Goal: Task Accomplishment & Management: Manage account settings

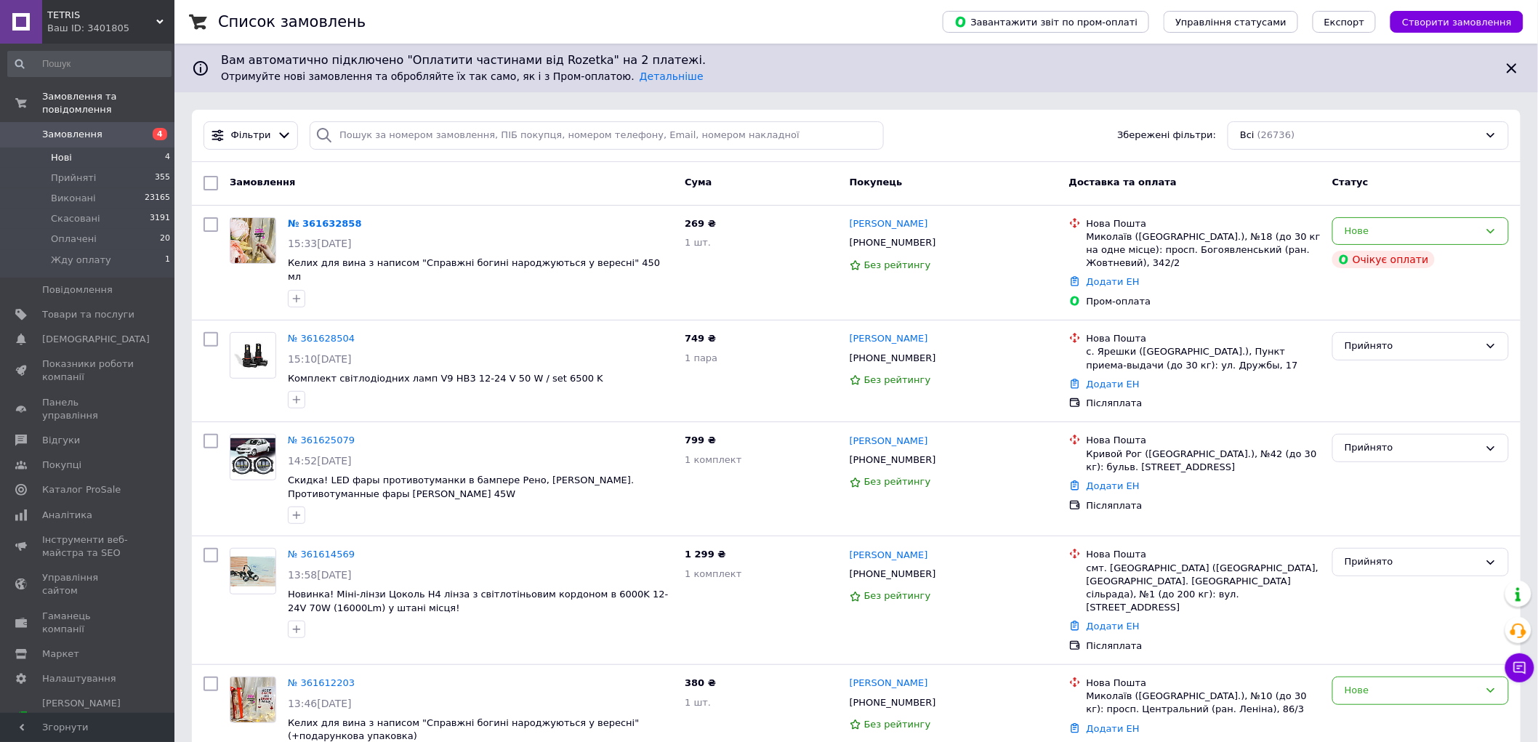
click at [118, 148] on li "Нові 4" at bounding box center [89, 158] width 179 height 20
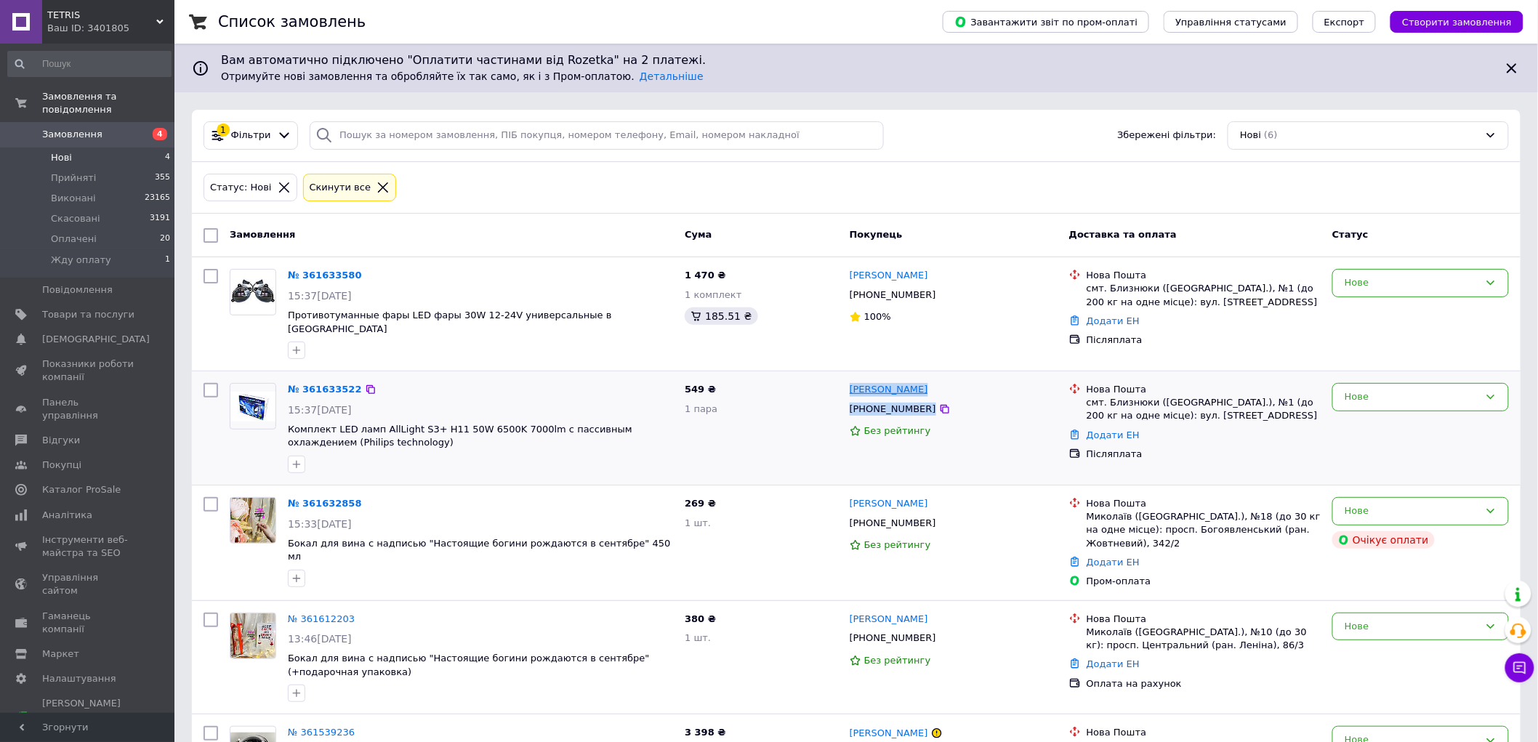
drag, startPoint x: 918, startPoint y: 401, endPoint x: 849, endPoint y: 382, distance: 71.4
click at [849, 382] on div "[PERSON_NAME] [PHONE_NUMBER] Без рейтингу" at bounding box center [954, 428] width 220 height 102
click at [871, 400] on div "[PHONE_NUMBER]" at bounding box center [893, 409] width 92 height 19
click at [880, 300] on div "[PHONE_NUMBER]" at bounding box center [893, 295] width 92 height 19
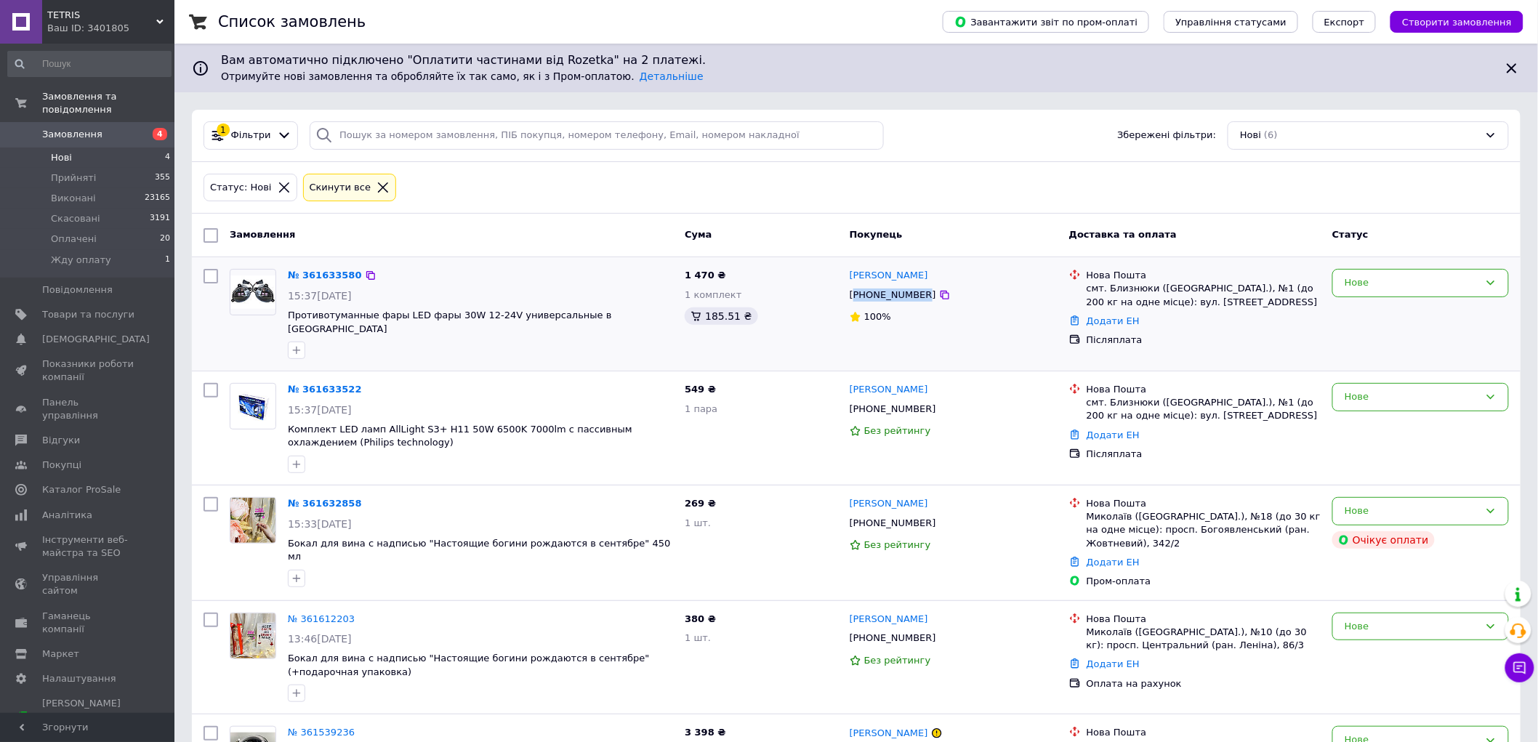
click at [881, 300] on div "[PHONE_NUMBER]" at bounding box center [893, 295] width 92 height 19
click at [883, 400] on div "[PHONE_NUMBER]" at bounding box center [893, 409] width 92 height 19
drag, startPoint x: 918, startPoint y: 396, endPoint x: 847, endPoint y: 381, distance: 72.9
click at [847, 381] on div "[PERSON_NAME] [PHONE_NUMBER] Без рейтингу" at bounding box center [954, 428] width 220 height 102
copy div "[PERSON_NAME] [PHONE_NUMBER]"
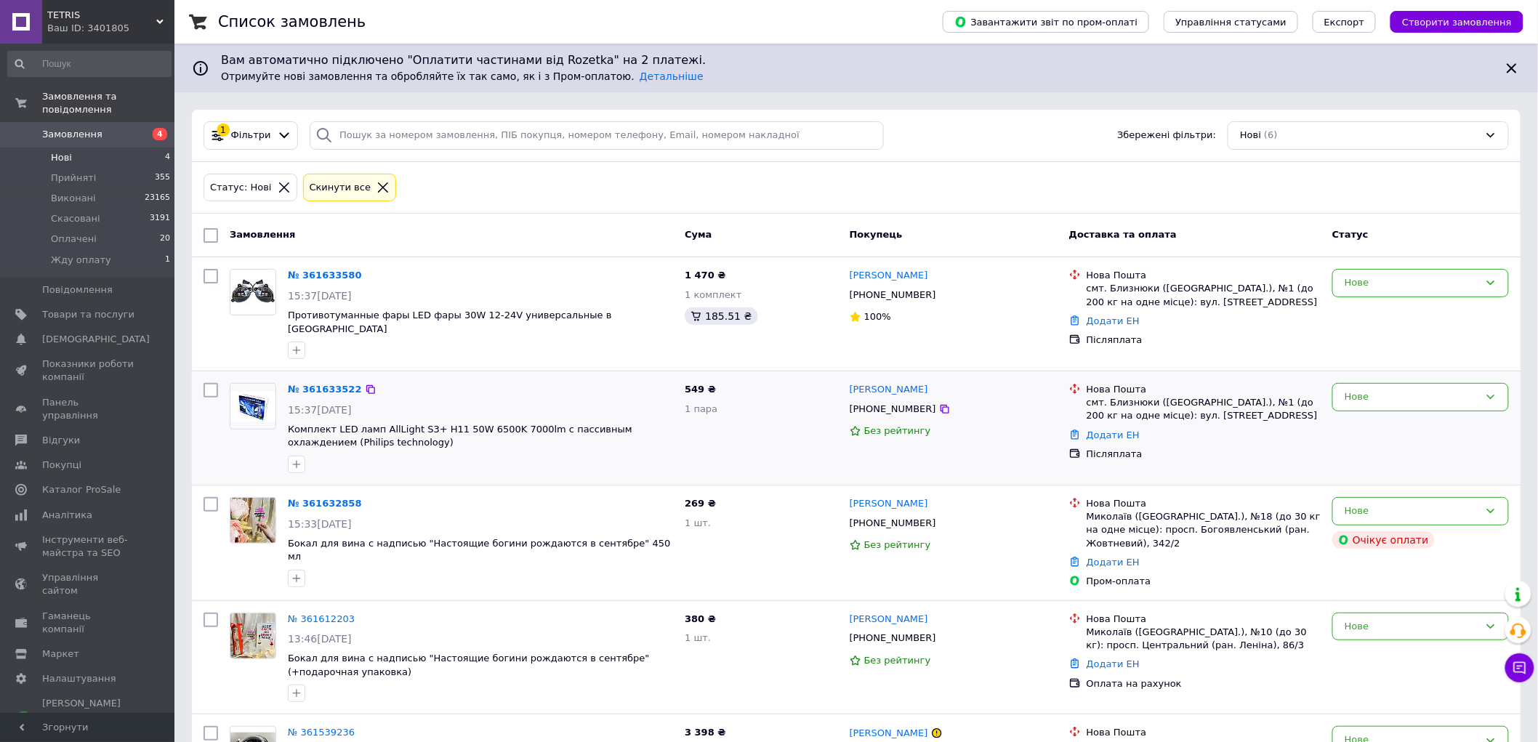
click at [1149, 398] on div "смт. Близнюки ([GEOGRAPHIC_DATA].), №1 (до 200 кг на одне місце): вул. [STREET_…" at bounding box center [1204, 409] width 234 height 26
click at [1149, 397] on div "смт. Близнюки ([GEOGRAPHIC_DATA].), №1 (до 200 кг на одне місце): вул. [STREET_…" at bounding box center [1204, 409] width 234 height 26
copy ul "смт. Близнюки ([GEOGRAPHIC_DATA].), №1 (до 200 кг на одне місце): вул. [STREET_…"
click at [902, 298] on div "[PHONE_NUMBER]" at bounding box center [893, 295] width 92 height 19
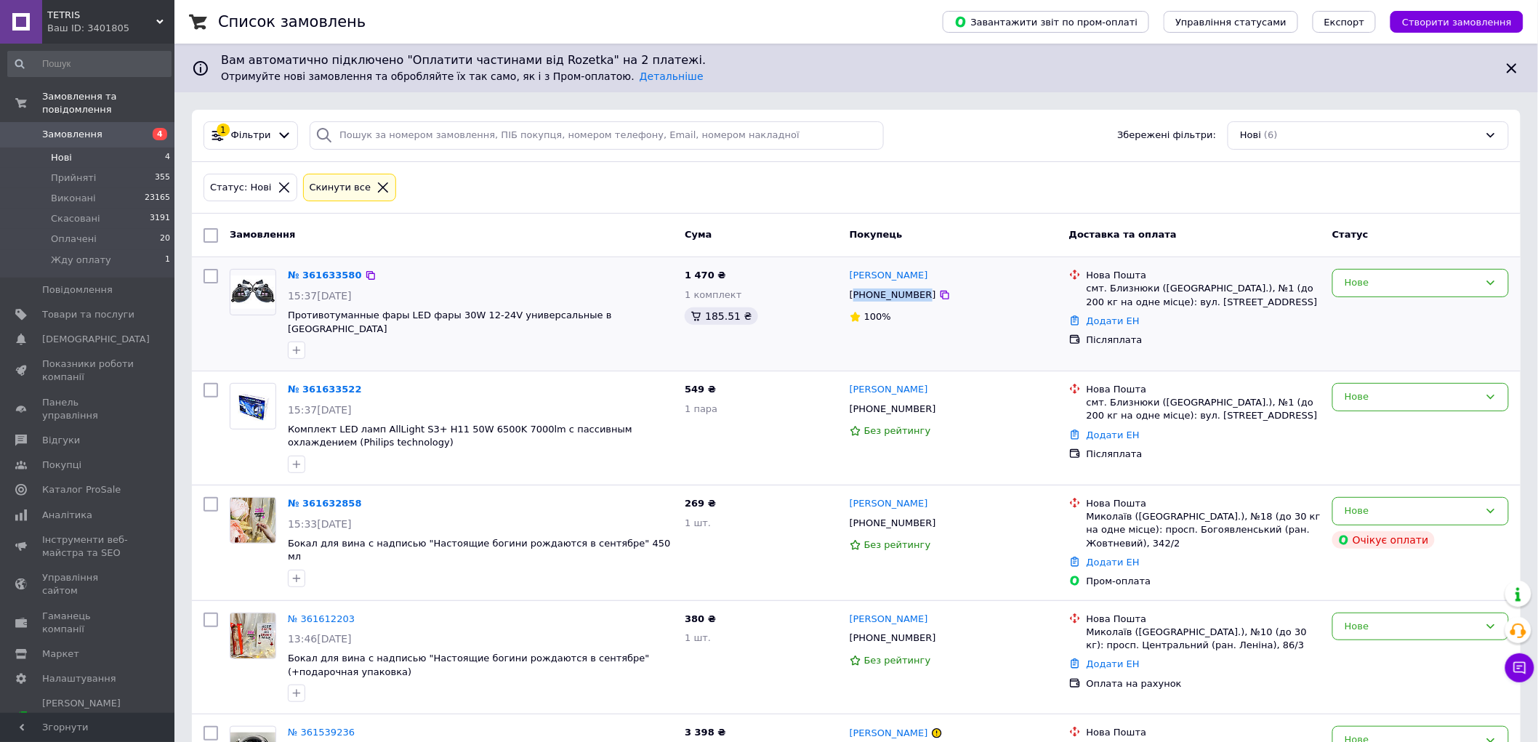
click at [902, 298] on div "[PHONE_NUMBER]" at bounding box center [893, 295] width 92 height 19
copy div "380661977948"
click at [897, 292] on div "[PHONE_NUMBER]" at bounding box center [893, 295] width 92 height 19
click at [914, 294] on div "[PHONE_NUMBER]" at bounding box center [893, 295] width 92 height 19
drag, startPoint x: 917, startPoint y: 294, endPoint x: 851, endPoint y: 277, distance: 68.4
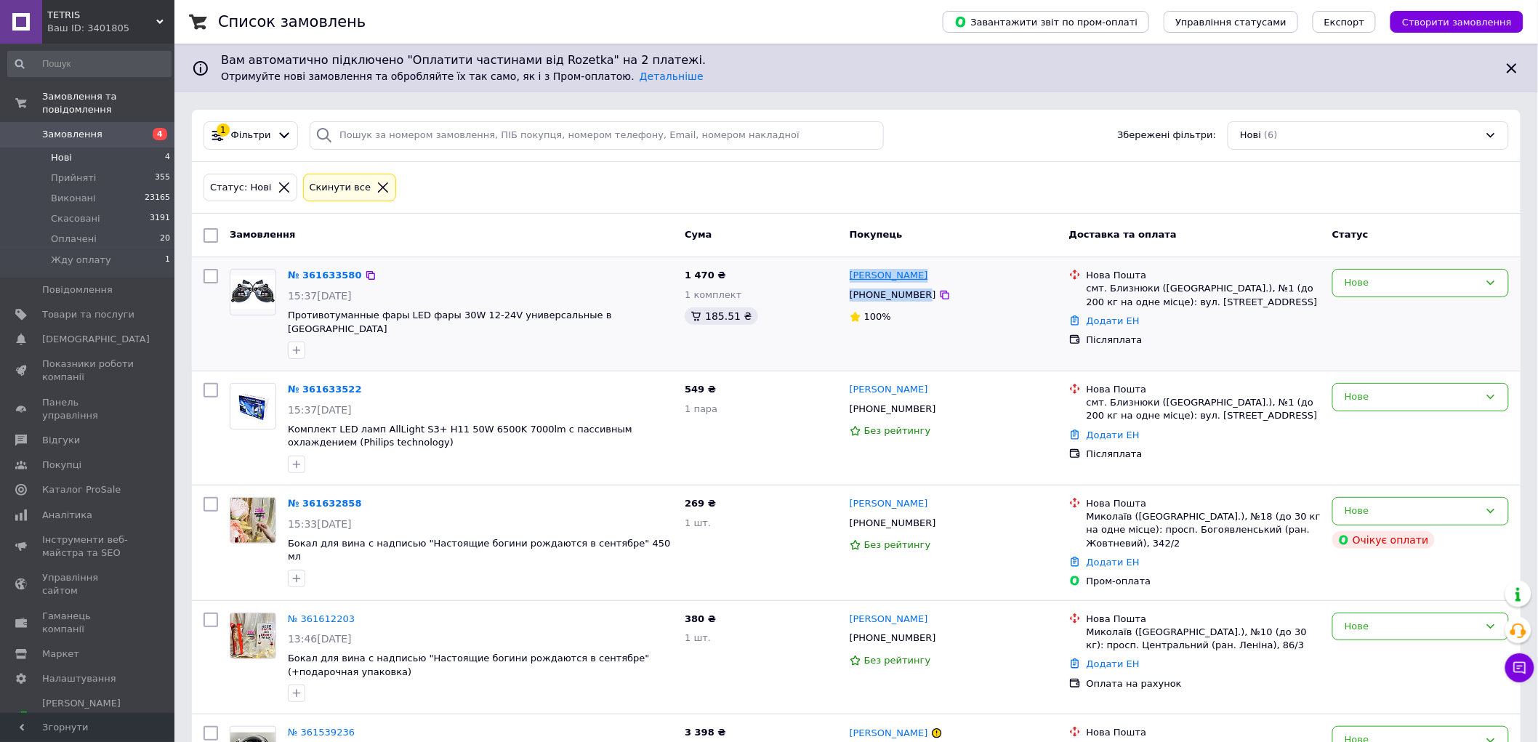
click at [851, 277] on div "[PERSON_NAME] [PHONE_NUMBER] 100%" at bounding box center [954, 314] width 220 height 102
copy div "[PERSON_NAME] [PHONE_NUMBER]"
click at [1170, 306] on div "смт. Близнюки ([GEOGRAPHIC_DATA].), №1 (до 200 кг на одне місце): вул. [STREET_…" at bounding box center [1204, 295] width 234 height 26
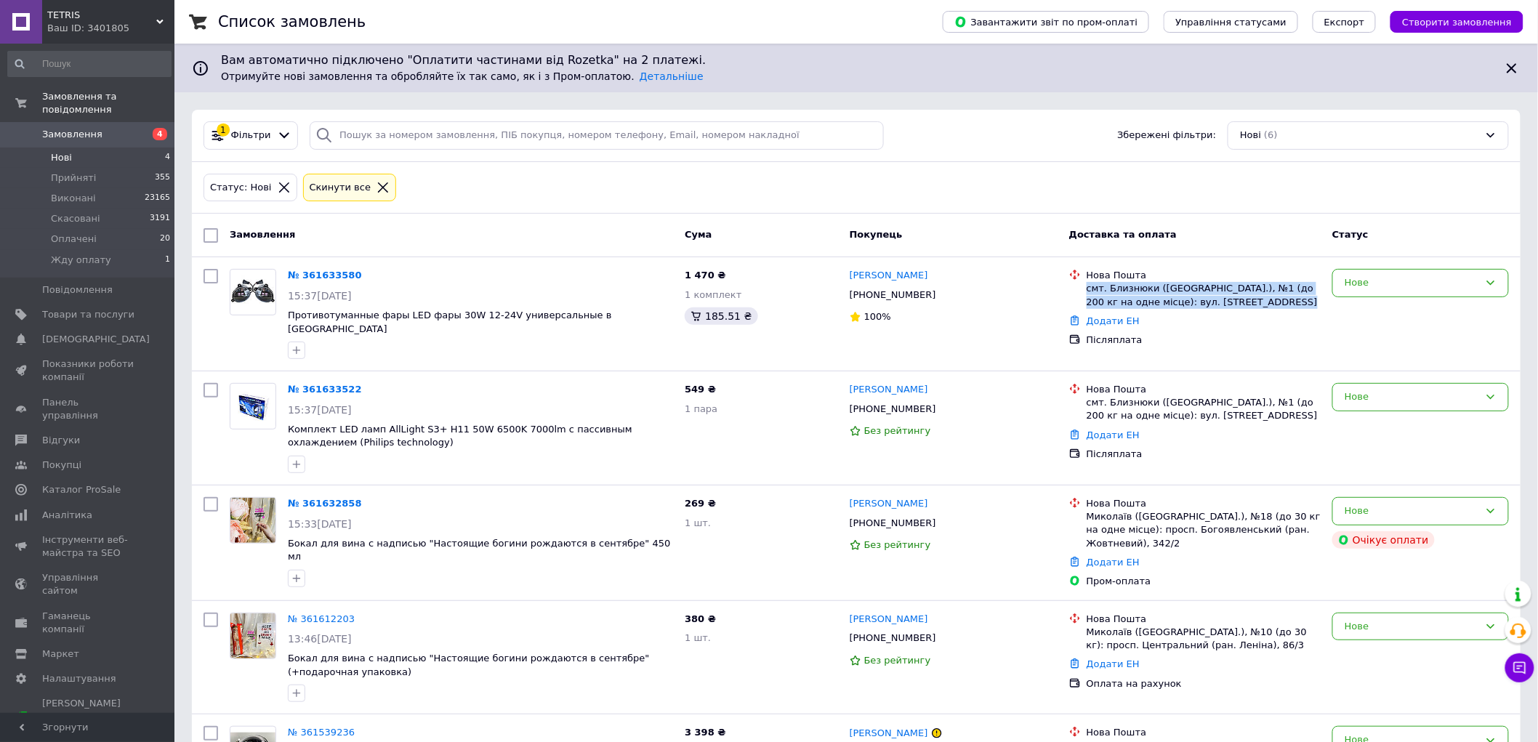
copy ul "смт. Близнюки ([GEOGRAPHIC_DATA].), №1 (до 200 кг на одне місце): вул. [STREET_…"
click at [1365, 280] on div "Нове" at bounding box center [1412, 283] width 134 height 15
click at [1372, 369] on li "Скасовано" at bounding box center [1420, 366] width 175 height 27
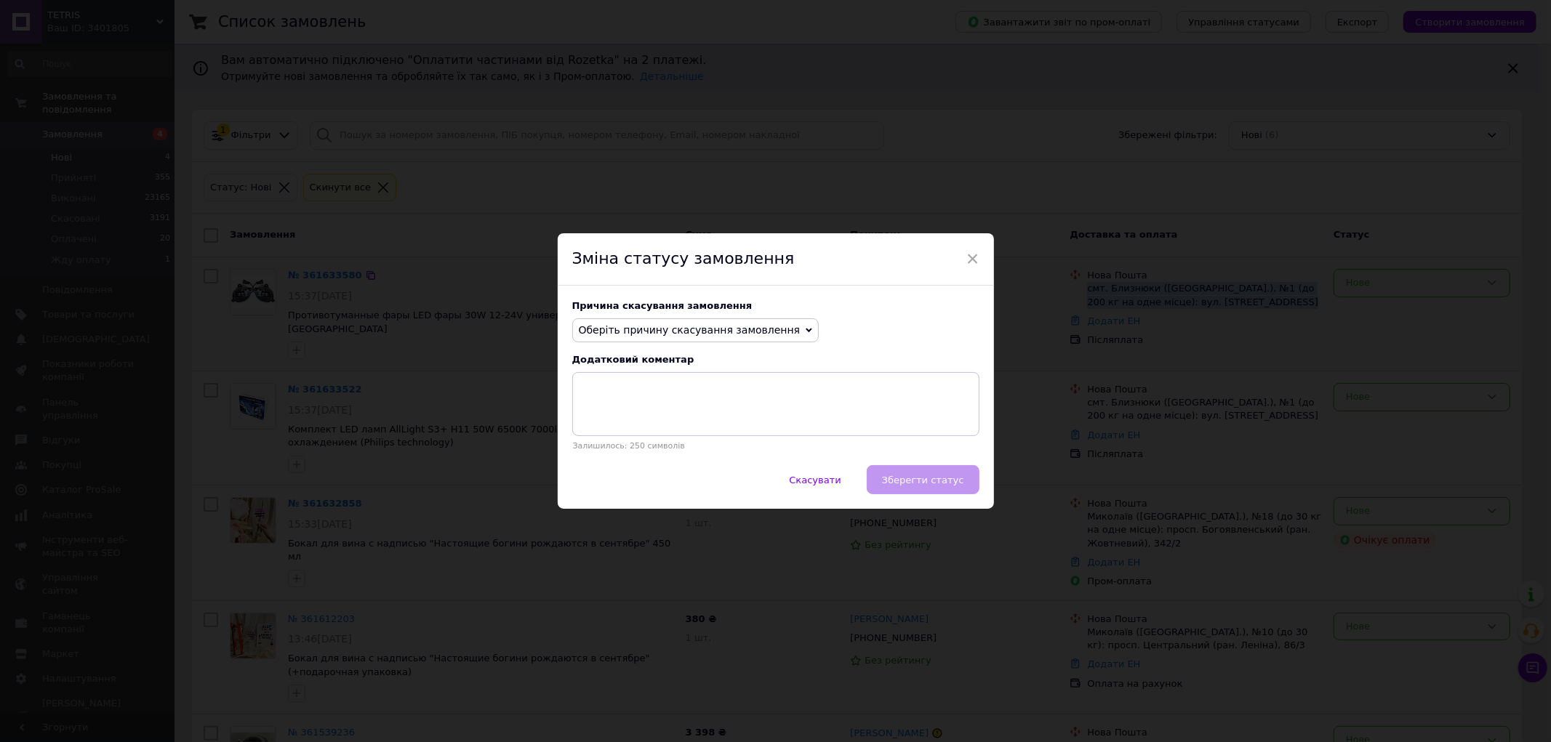
click at [706, 339] on span "Оберіть причину скасування замовлення" at bounding box center [695, 330] width 247 height 25
click at [659, 414] on li "На прохання покупця" at bounding box center [696, 420] width 246 height 20
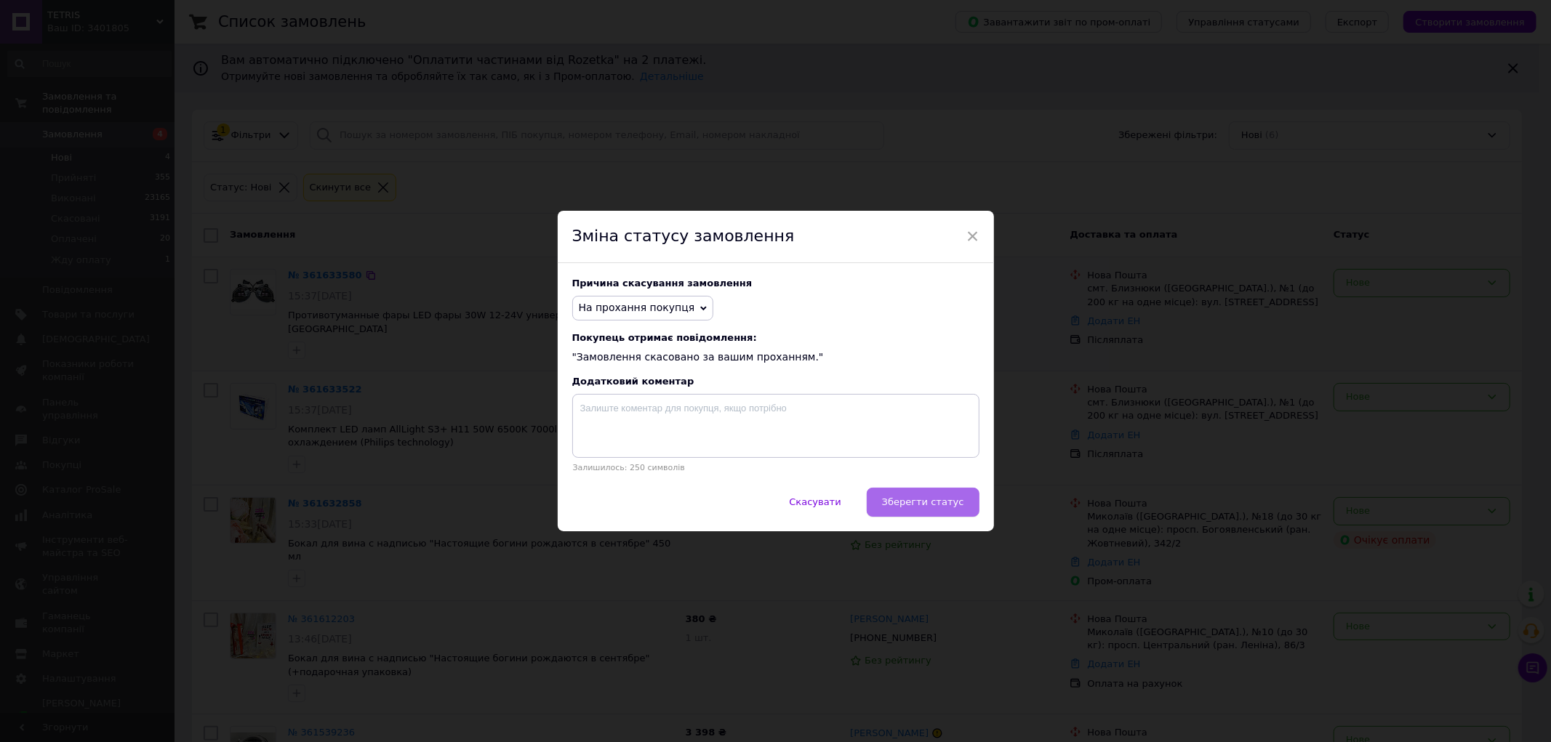
click at [968, 500] on button "Зберегти статус" at bounding box center [923, 502] width 113 height 29
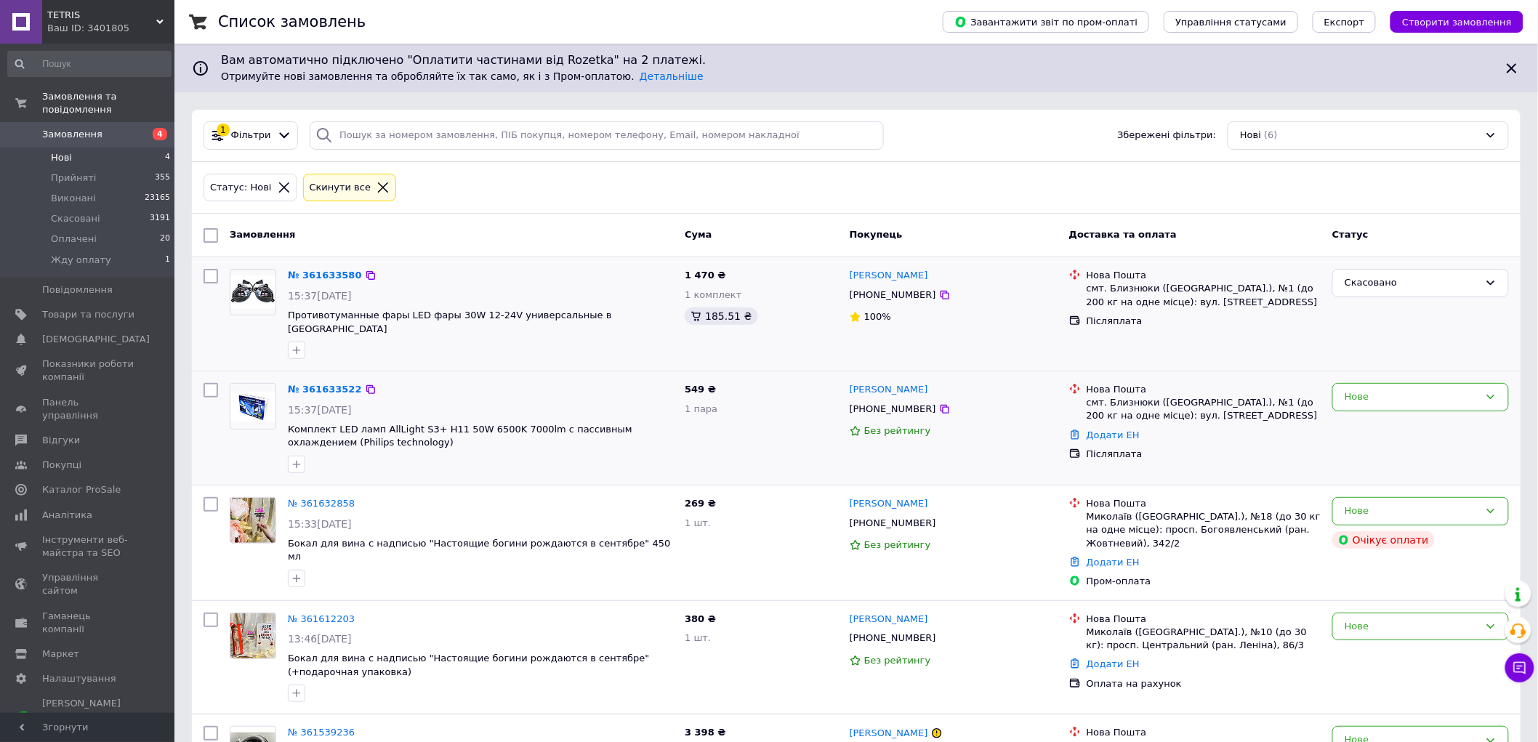
click at [1365, 439] on div "Нове" at bounding box center [1421, 428] width 188 height 102
click at [1397, 408] on div "Нове" at bounding box center [1421, 428] width 188 height 102
click at [1394, 393] on div "Нове" at bounding box center [1421, 397] width 177 height 28
click at [1386, 441] on li "Виконано" at bounding box center [1420, 454] width 175 height 27
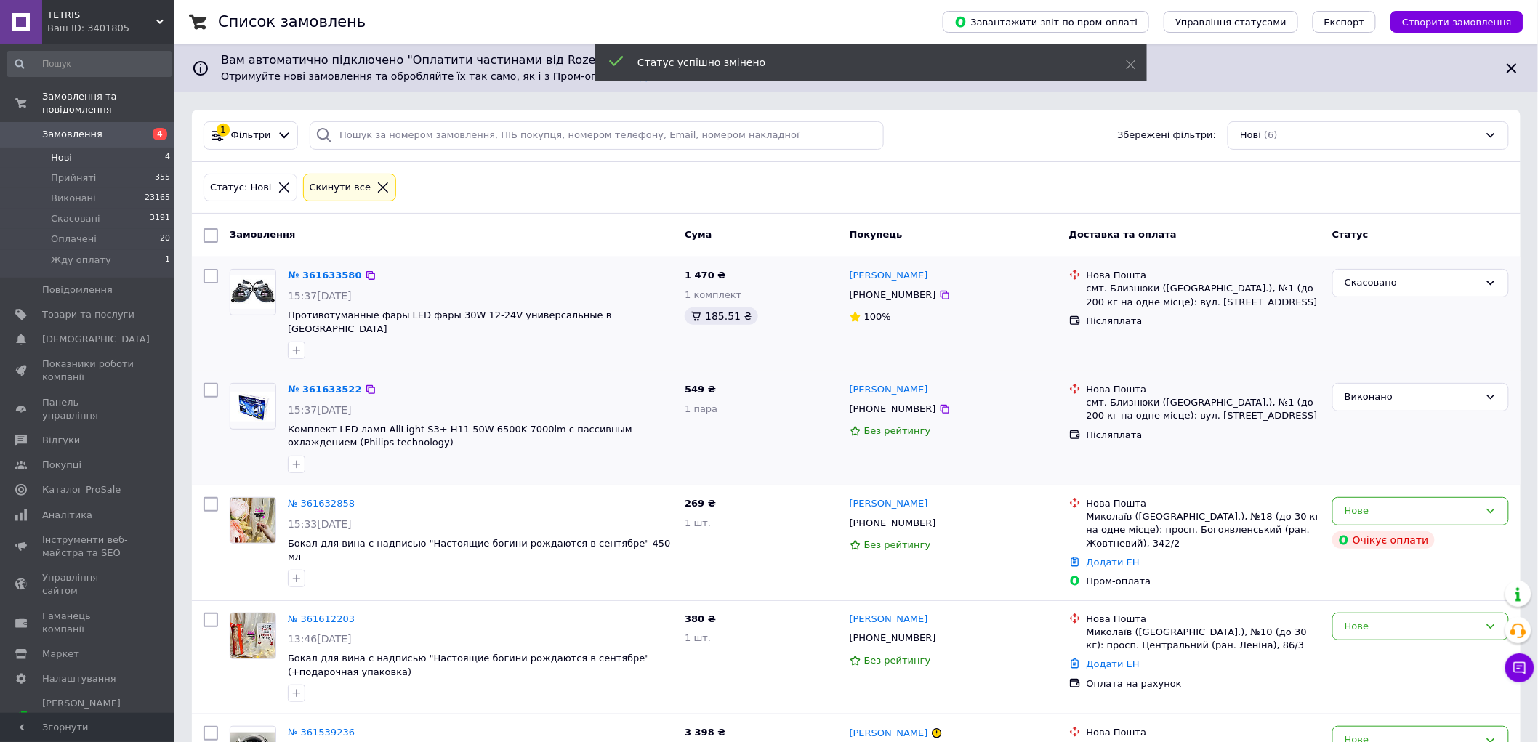
click at [1356, 390] on div "Виконано" at bounding box center [1412, 397] width 134 height 15
click at [1364, 417] on li "Прийнято" at bounding box center [1420, 427] width 175 height 27
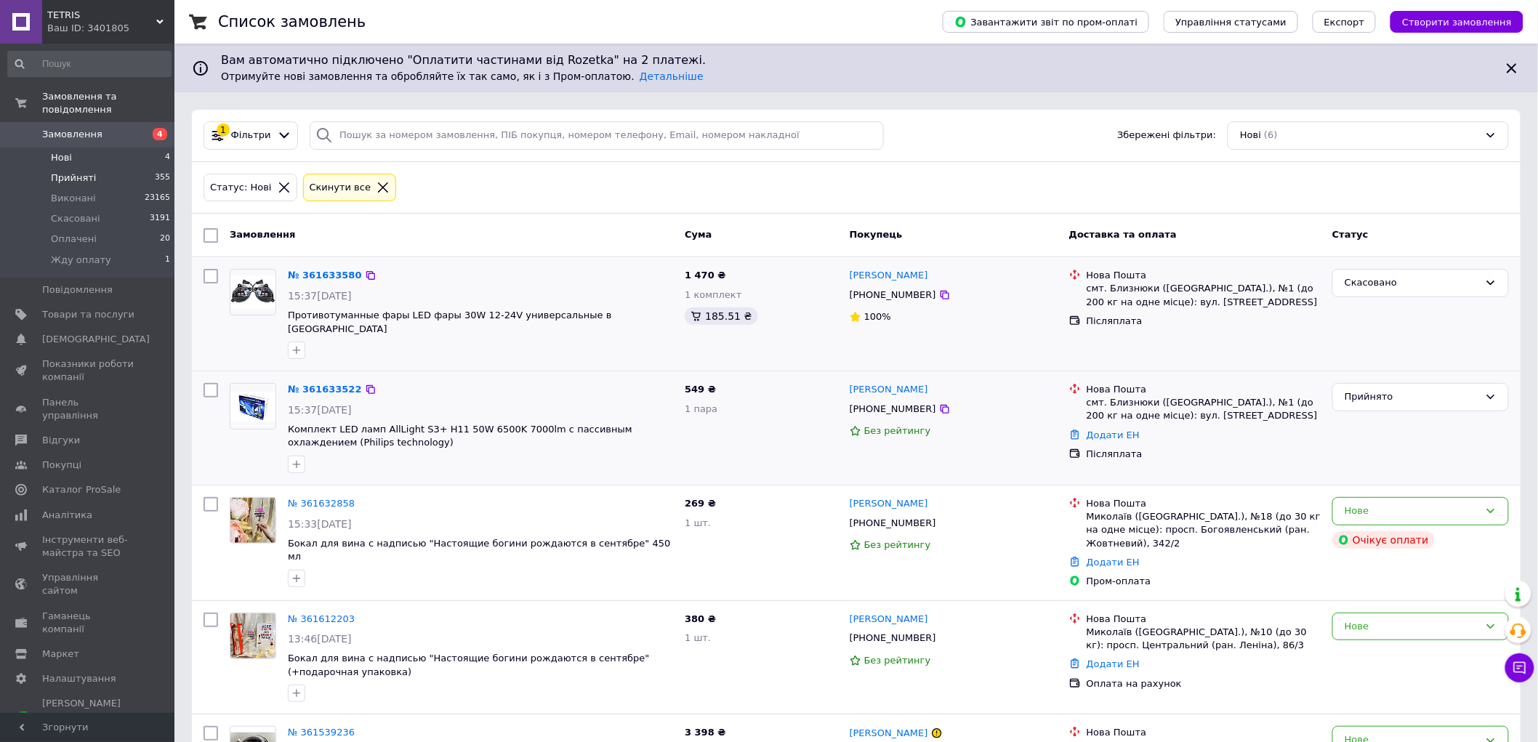
click at [121, 168] on li "Прийняті 355" at bounding box center [89, 178] width 179 height 20
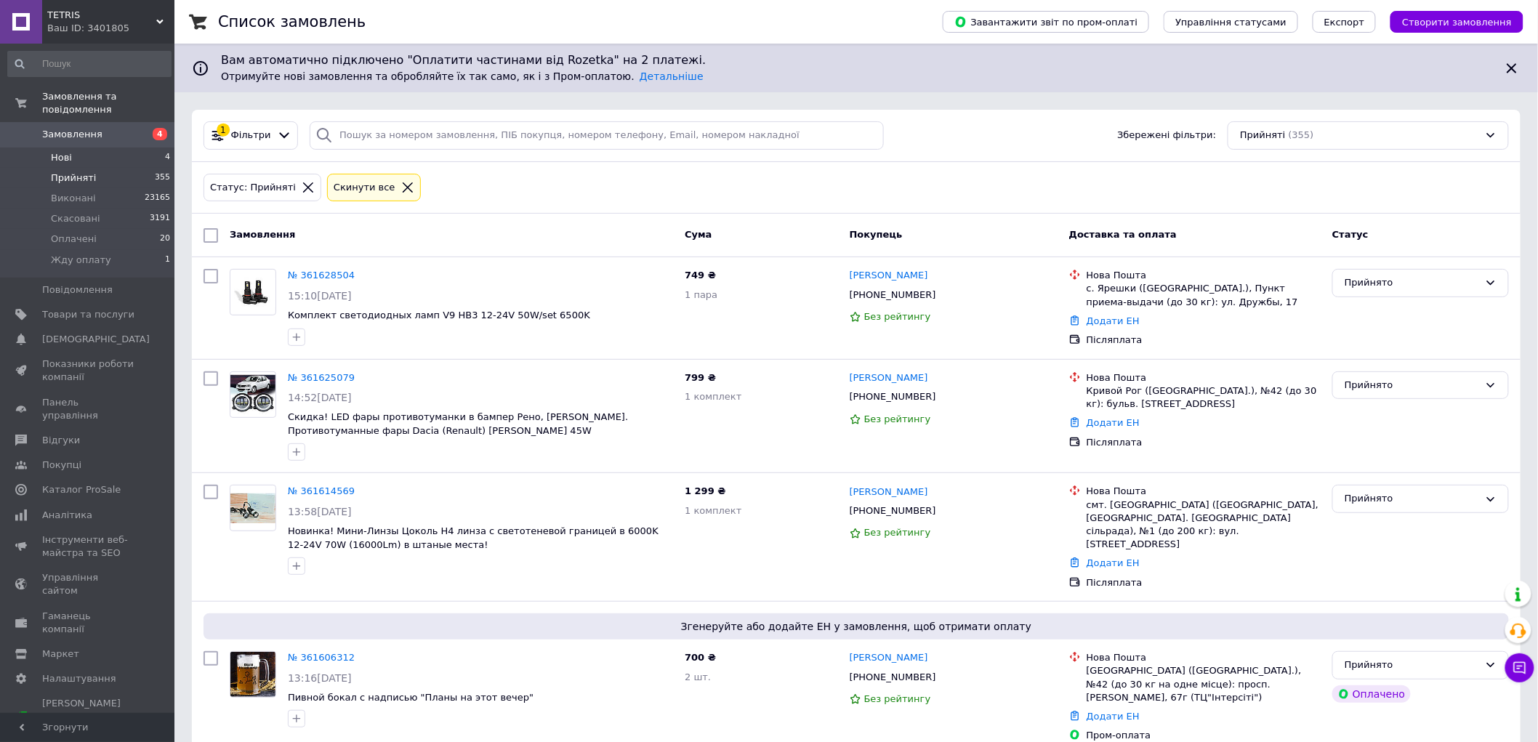
click at [108, 148] on li "Нові 4" at bounding box center [89, 158] width 179 height 20
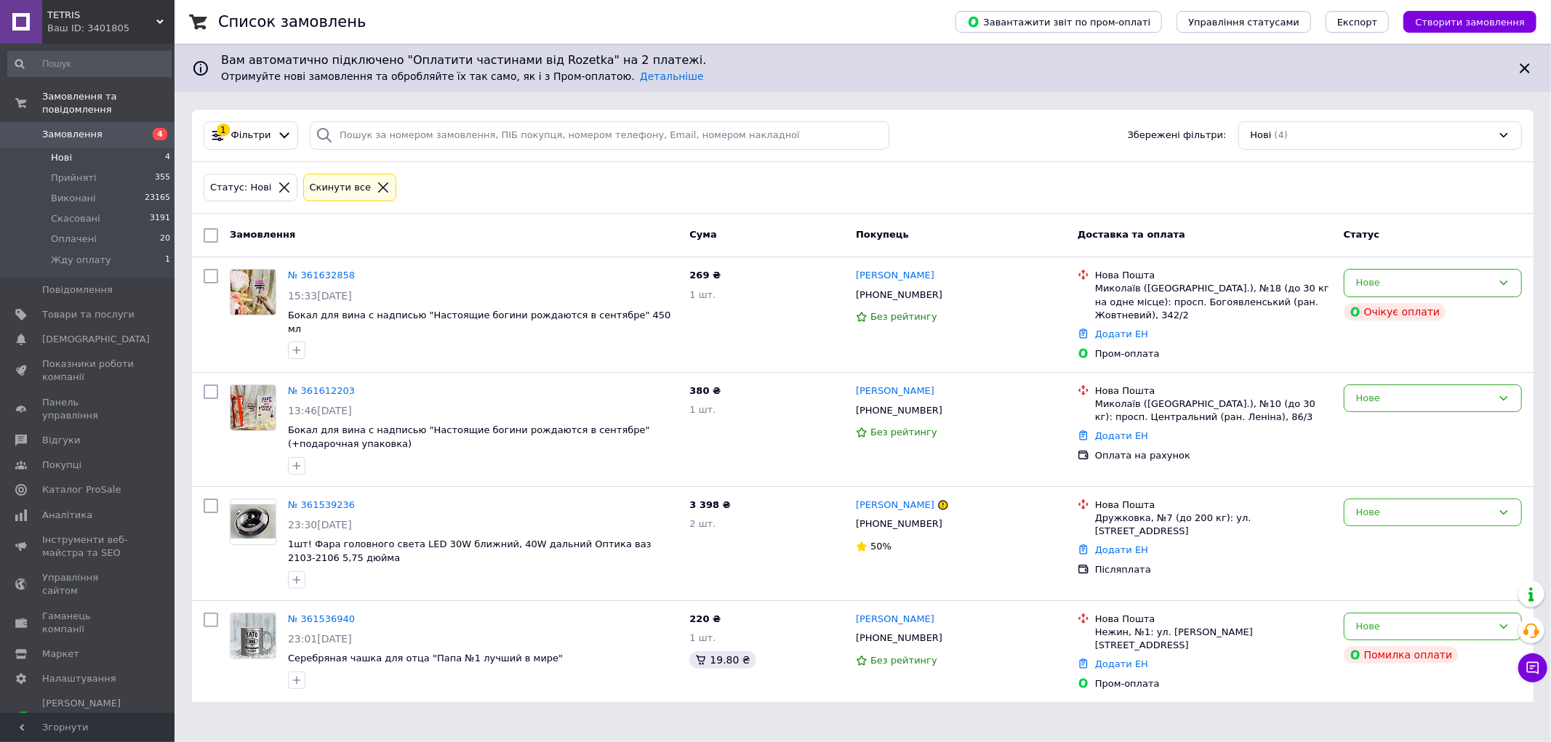
click at [151, 128] on span "4" at bounding box center [154, 134] width 40 height 13
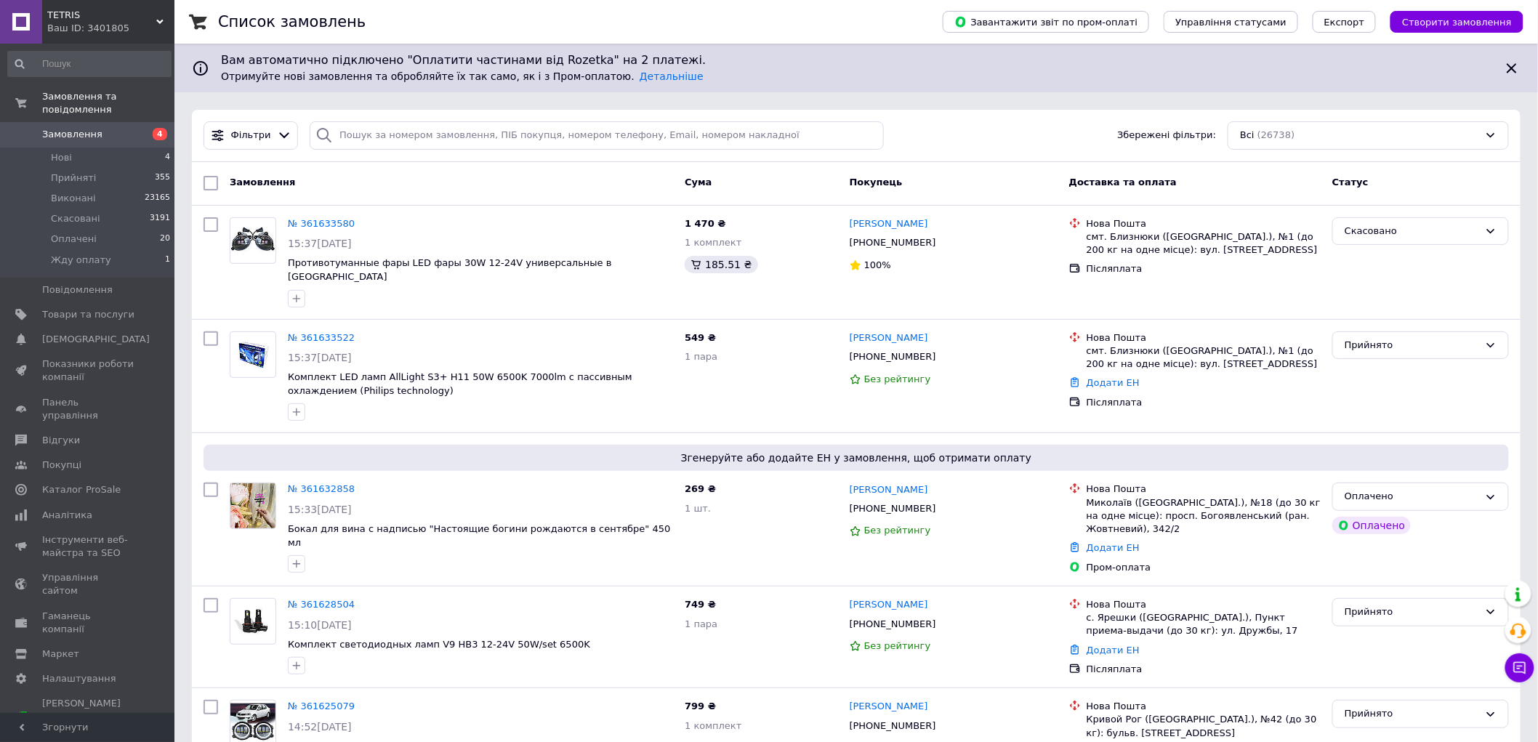
click at [134, 128] on span "4" at bounding box center [154, 134] width 40 height 13
click at [107, 148] on li "Нові 4" at bounding box center [89, 158] width 179 height 20
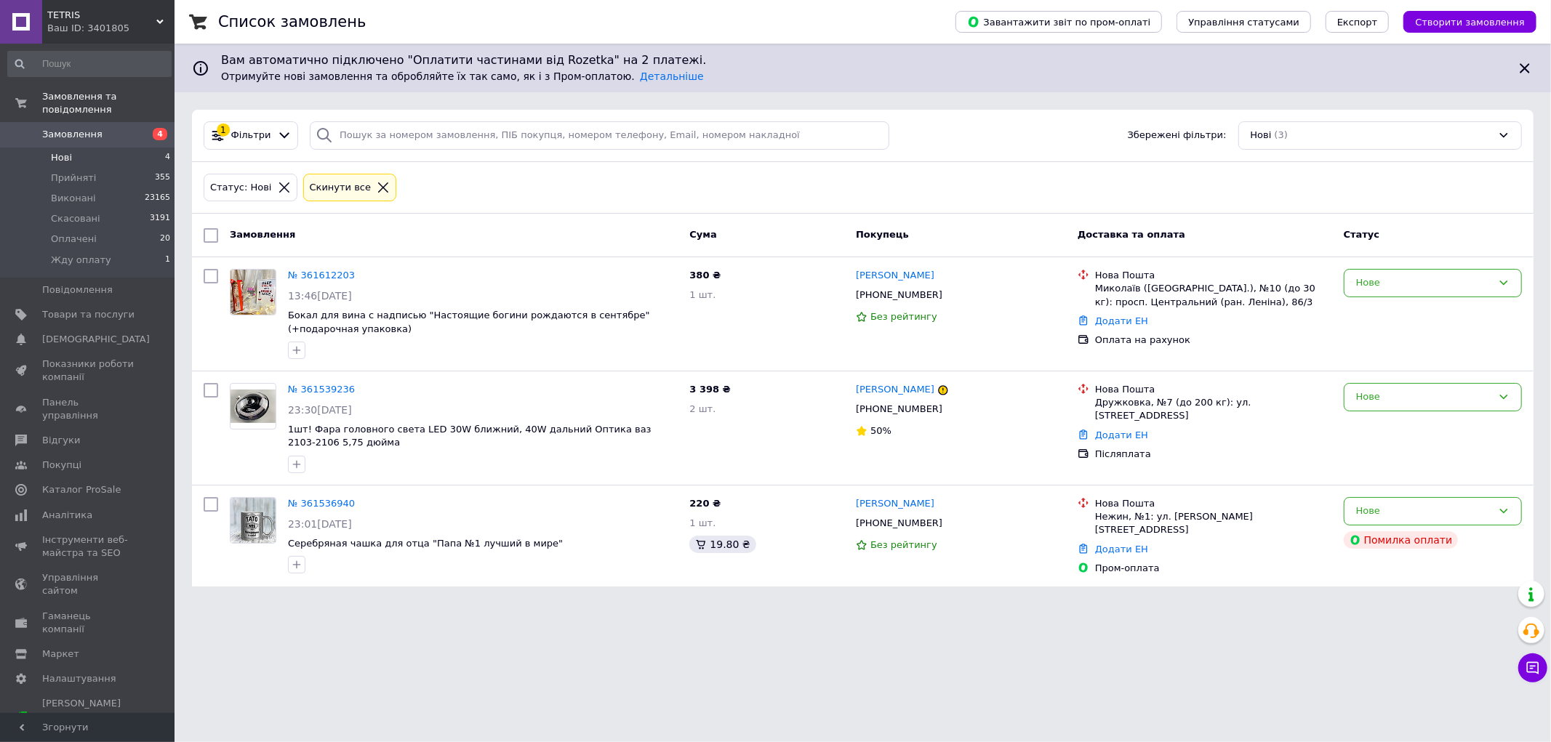
click at [154, 128] on link "Замовлення 4" at bounding box center [89, 134] width 179 height 25
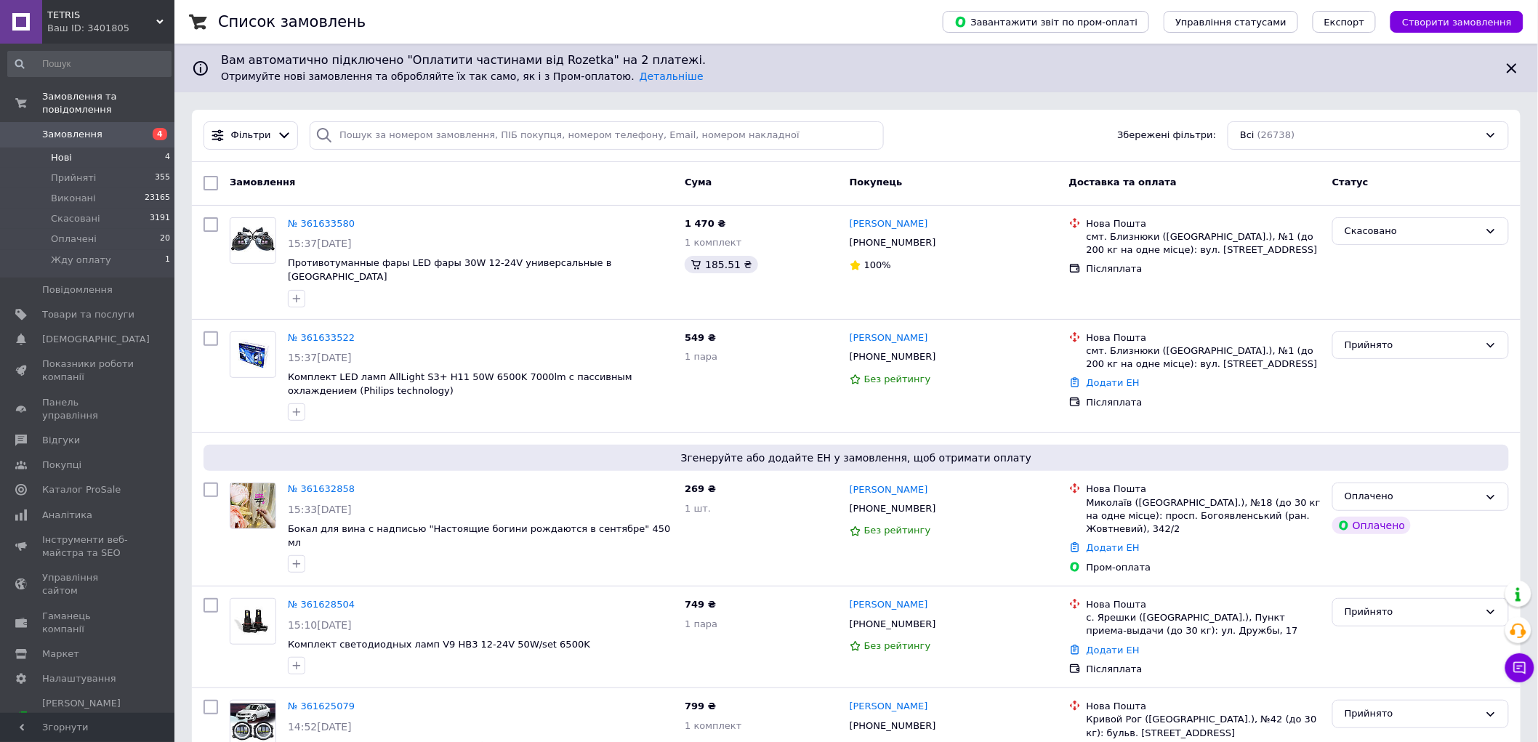
click at [52, 151] on span "Нові" at bounding box center [61, 157] width 21 height 13
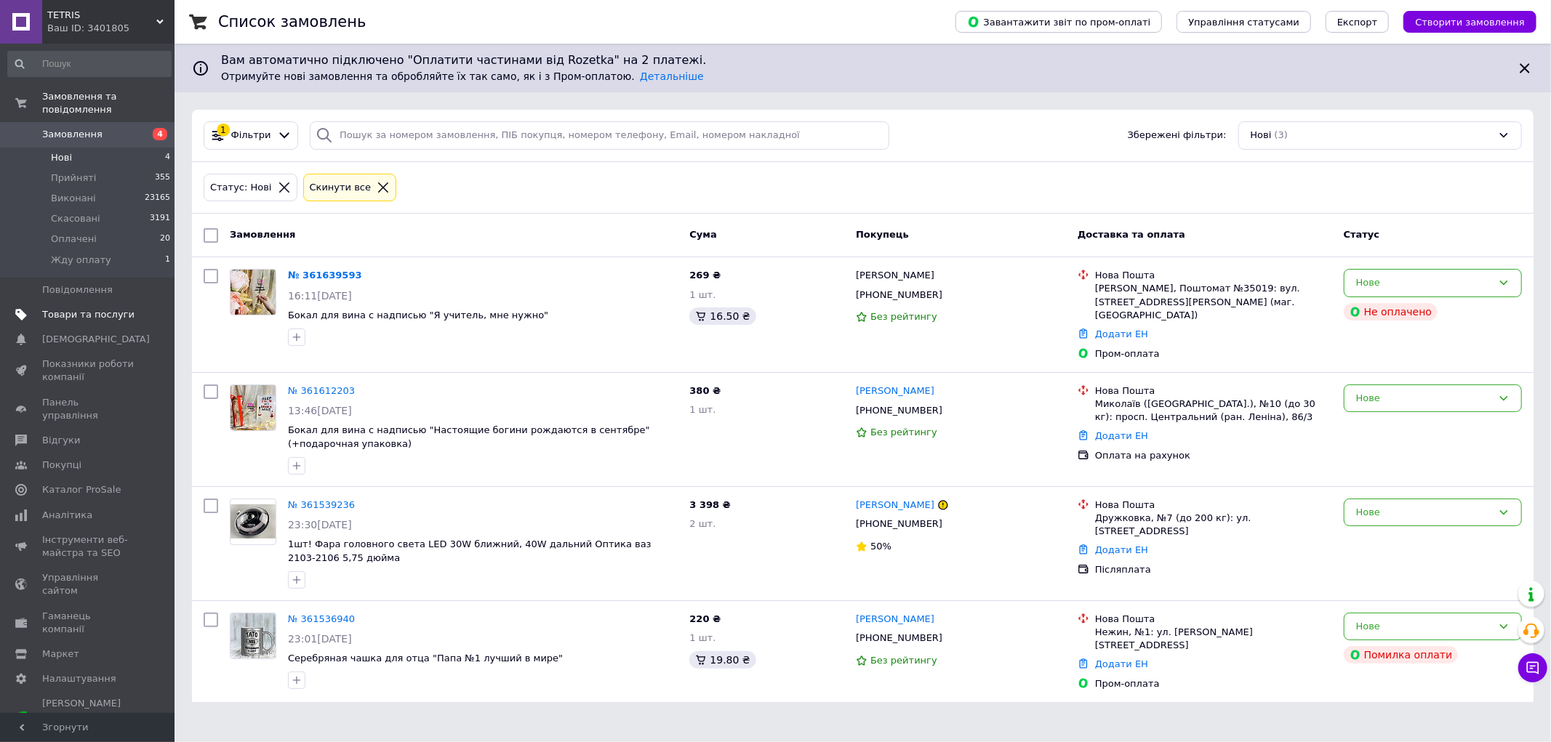
click at [96, 302] on link "Товари та послуги" at bounding box center [89, 314] width 179 height 25
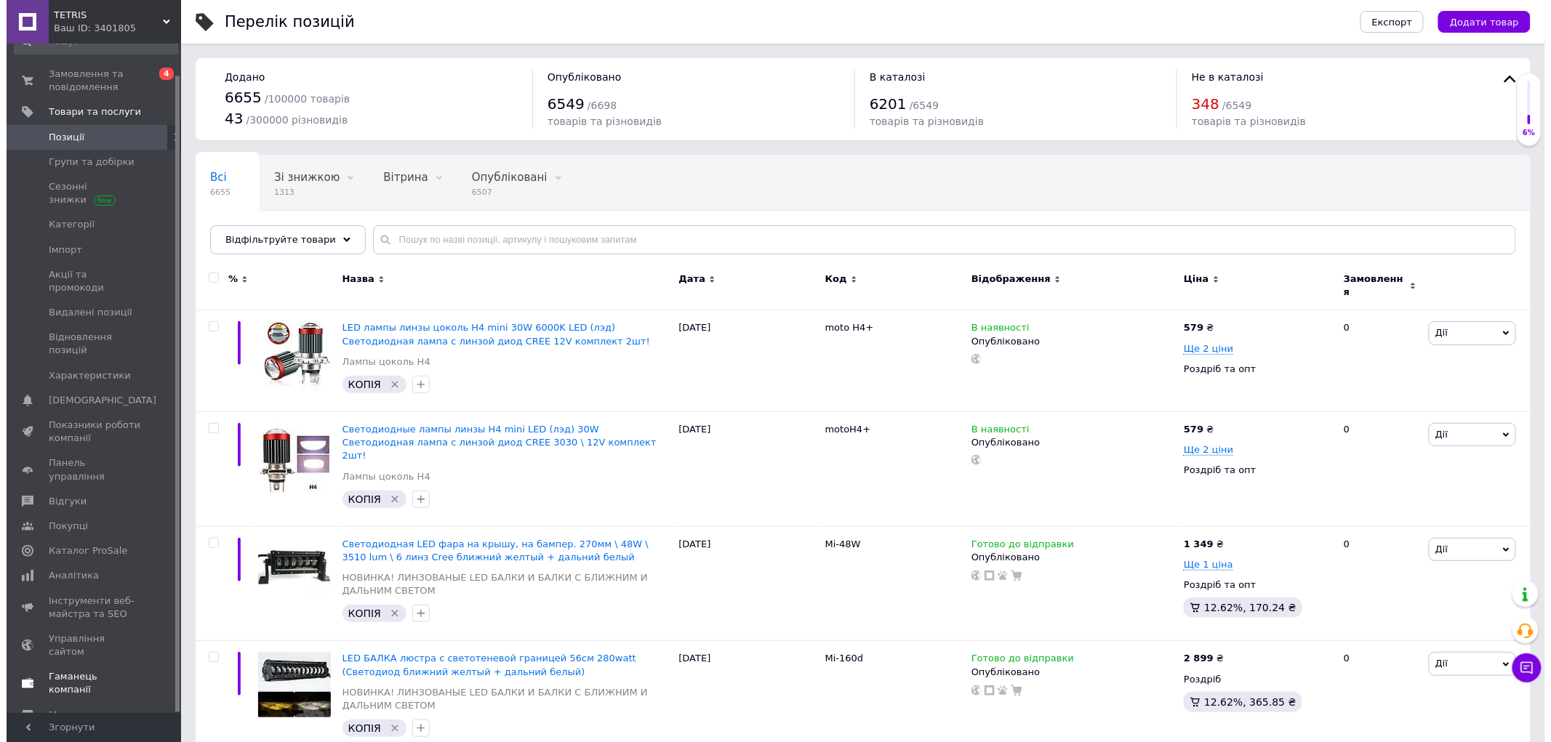
scroll to position [33, 0]
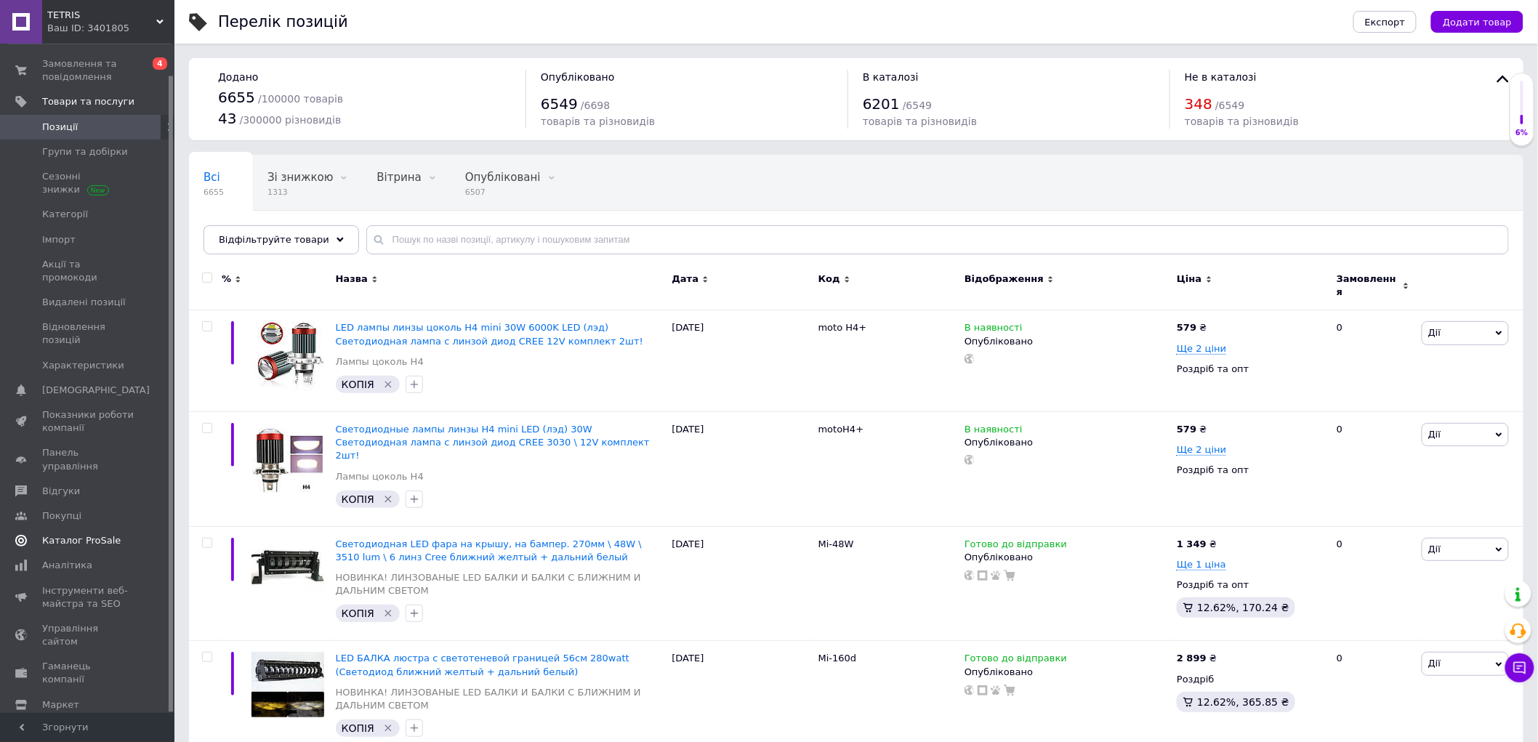
click at [109, 534] on span "Каталог ProSale" at bounding box center [88, 540] width 92 height 13
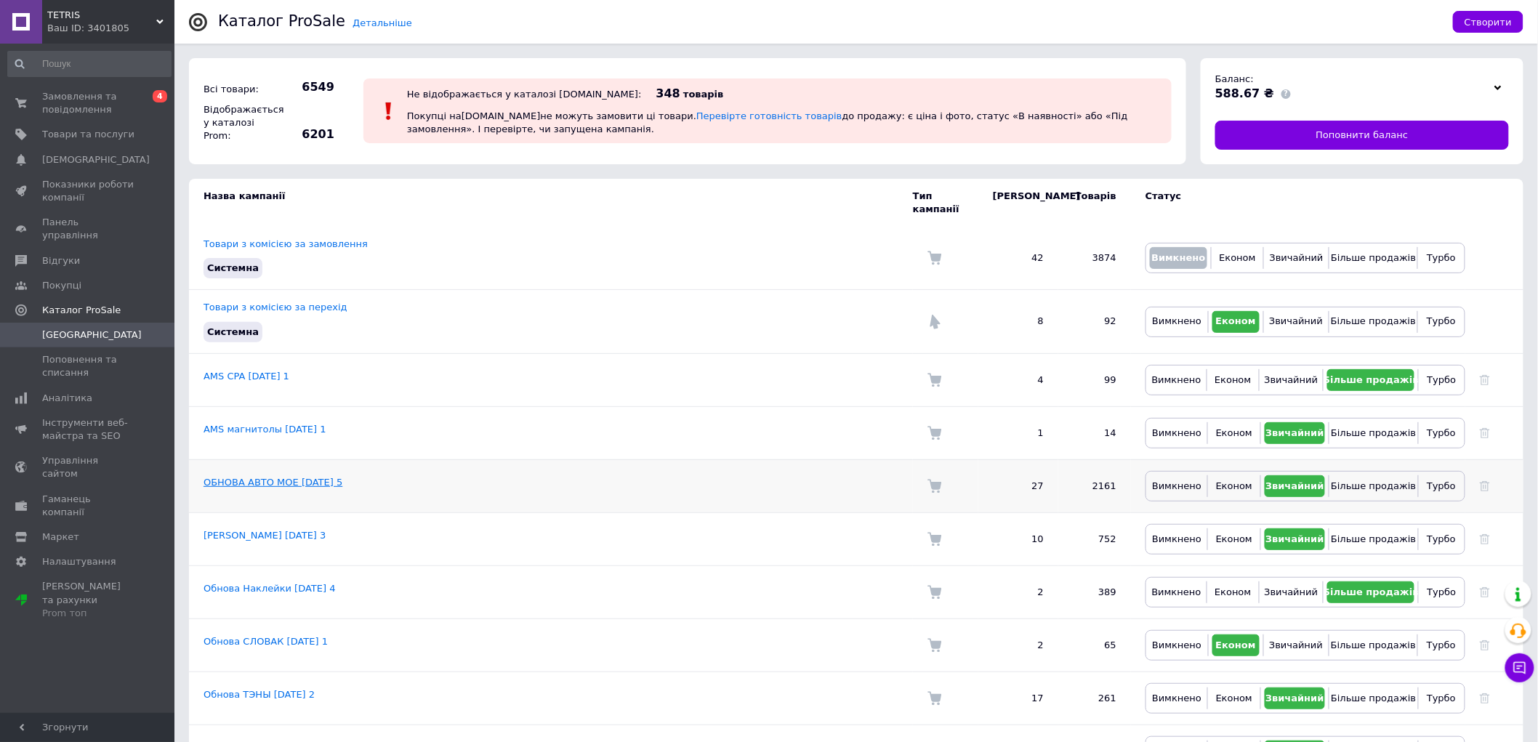
click at [257, 477] on link "ОБНОВА АВТО МОЕ [DATE] 5" at bounding box center [273, 482] width 139 height 11
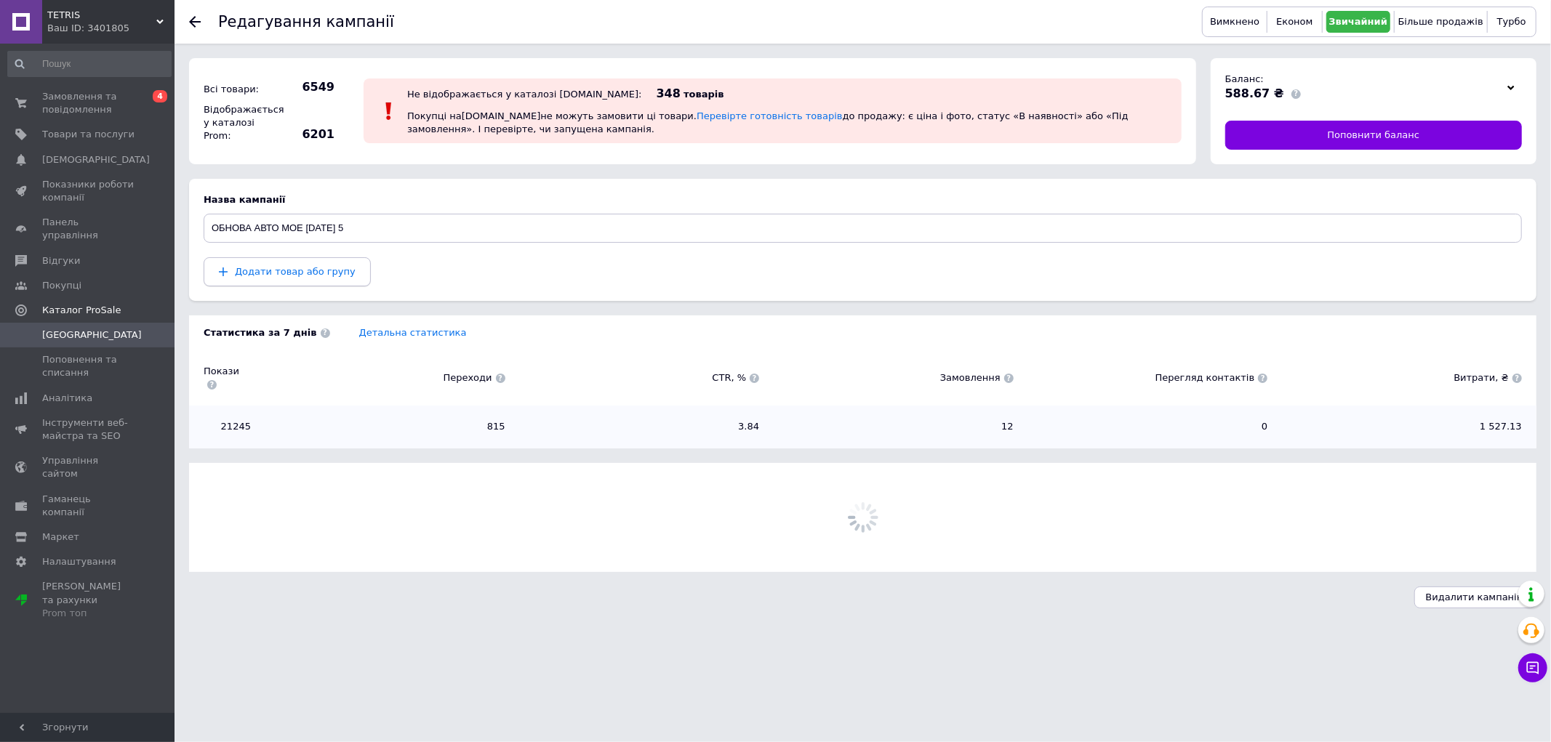
click at [304, 275] on span "Додати товар або групу" at bounding box center [295, 271] width 121 height 11
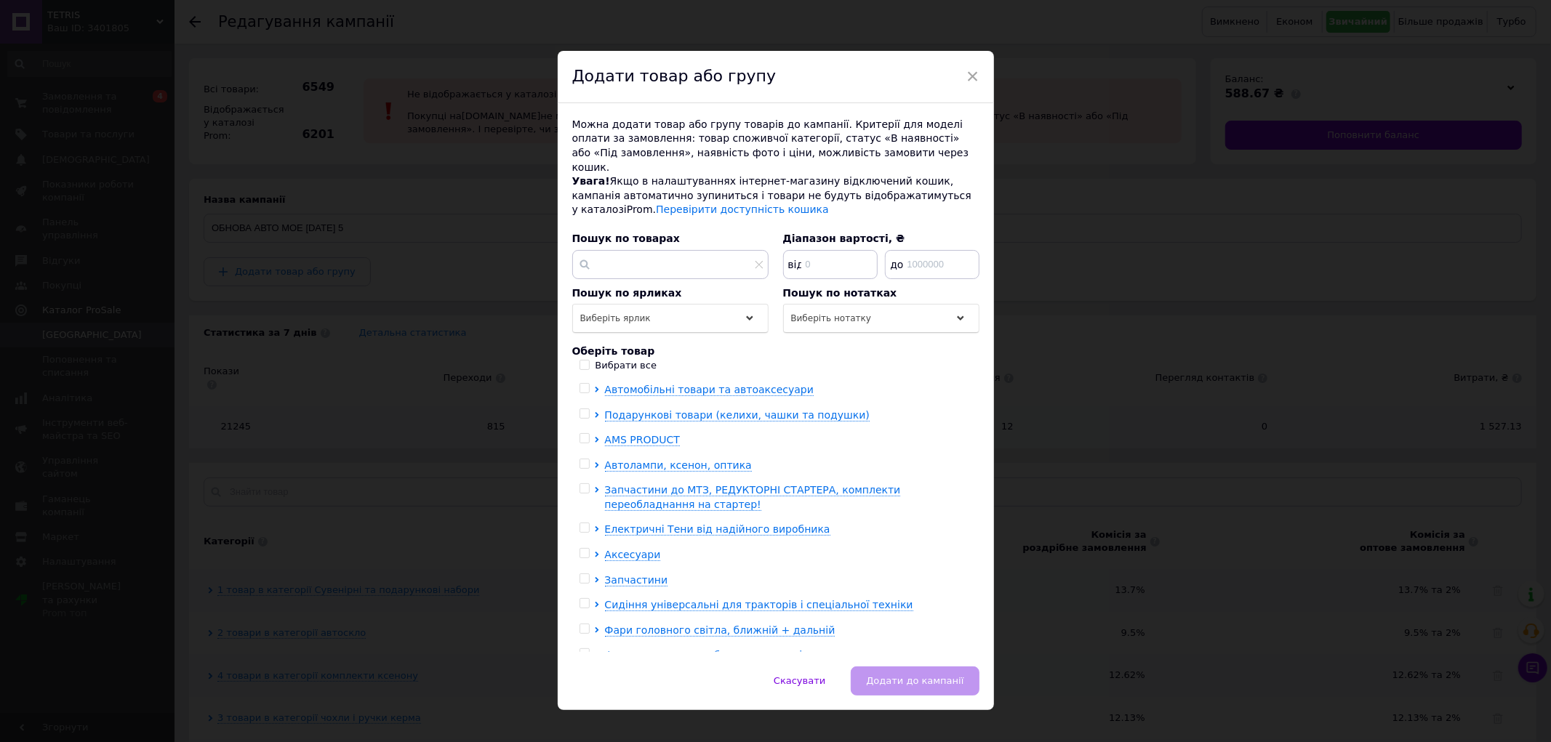
click at [586, 384] on input "checkbox" at bounding box center [583, 388] width 9 height 9
checkbox input "true"
click at [594, 387] on icon at bounding box center [597, 390] width 6 height 6
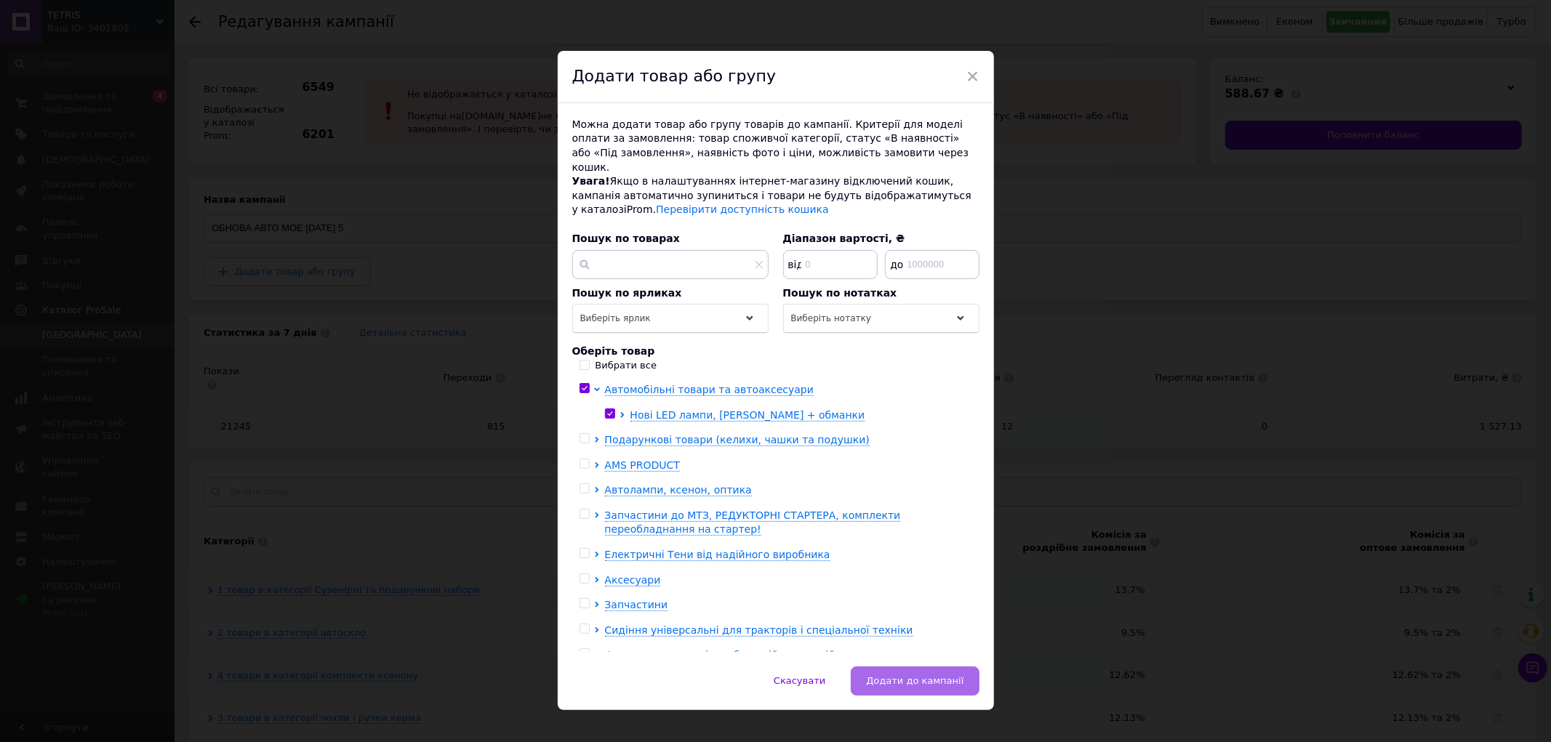
click at [941, 678] on button "Додати до кампанії" at bounding box center [915, 681] width 128 height 29
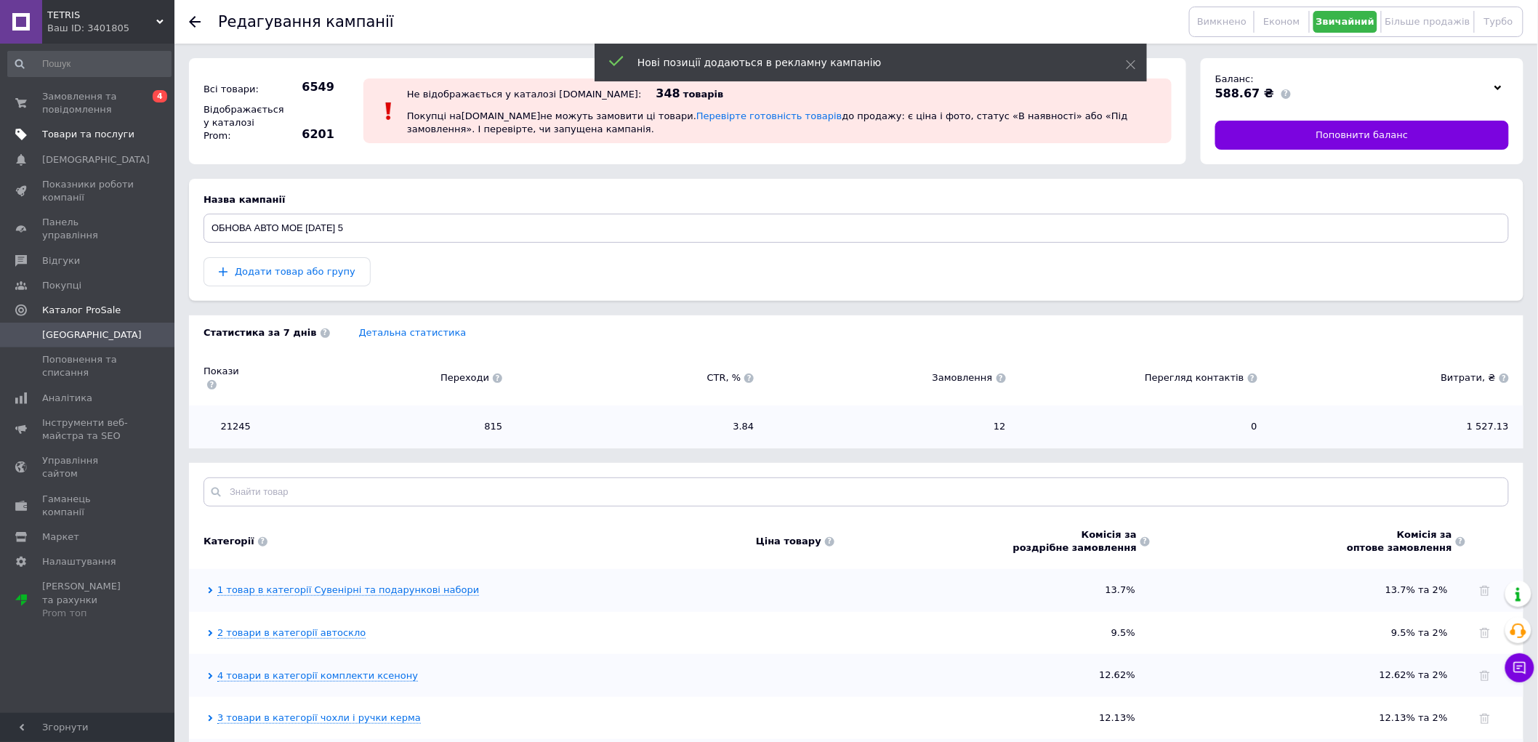
click at [88, 134] on span "Товари та послуги" at bounding box center [88, 134] width 92 height 13
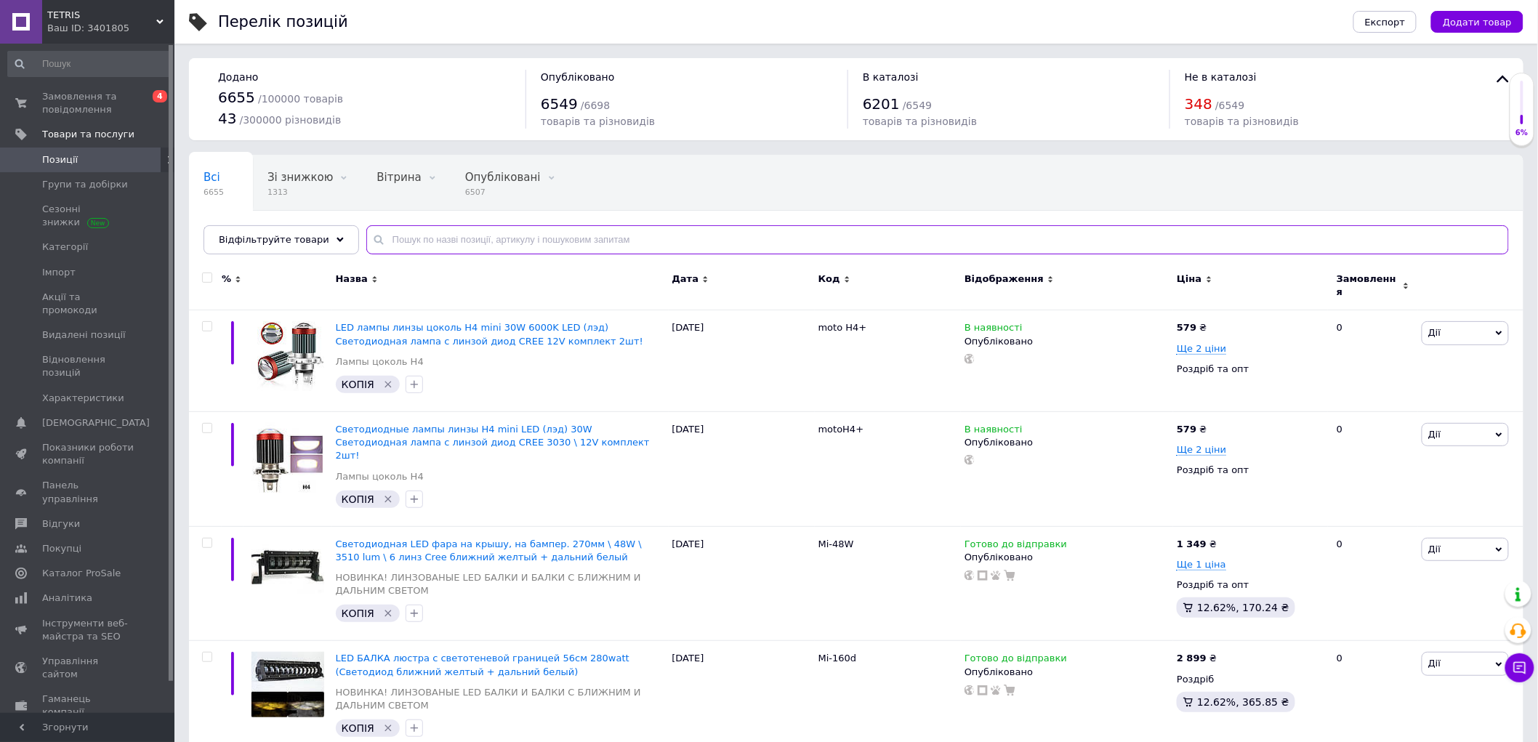
click at [452, 237] on input "text" at bounding box center [937, 239] width 1143 height 29
type input "Camry"
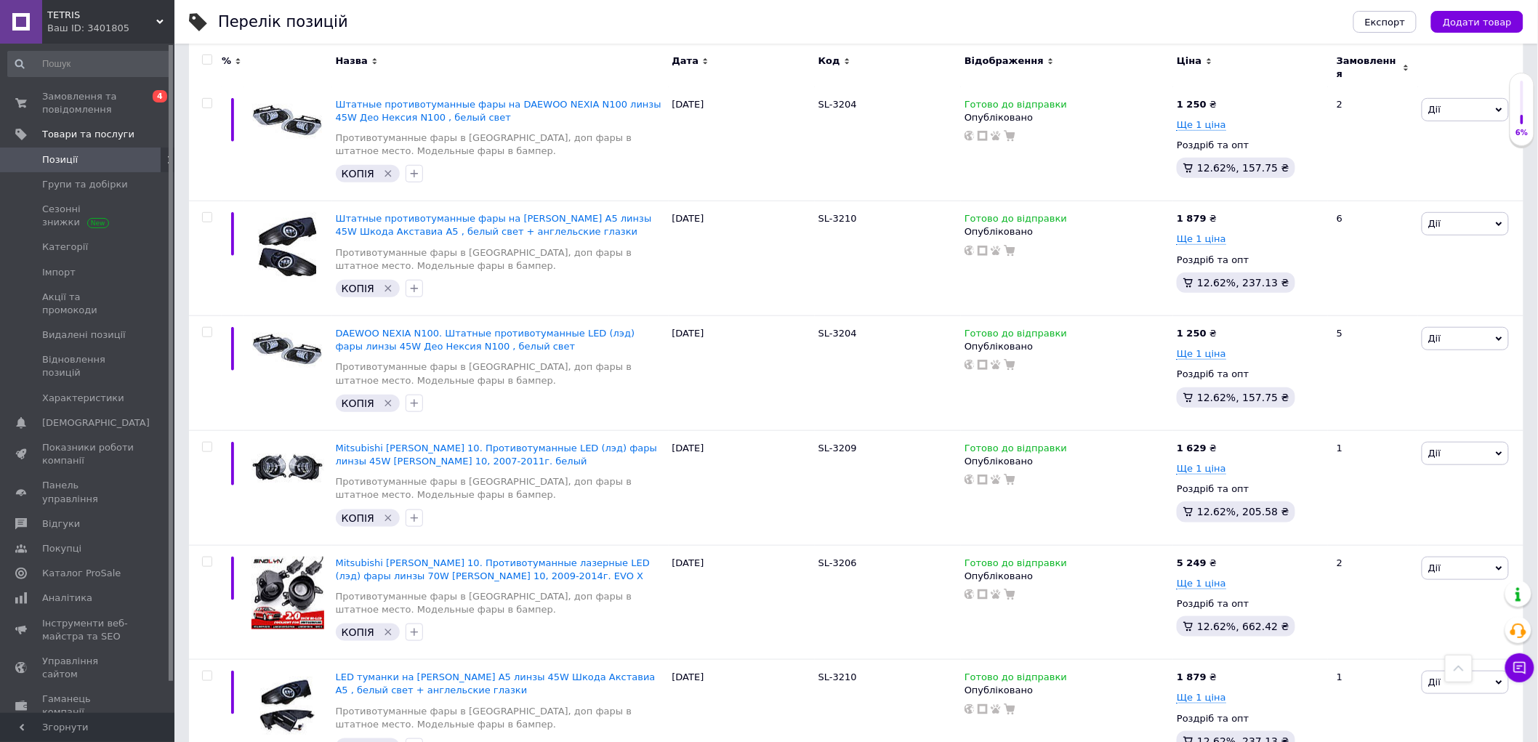
scroll to position [2736, 0]
